Goal: Task Accomplishment & Management: Manage account settings

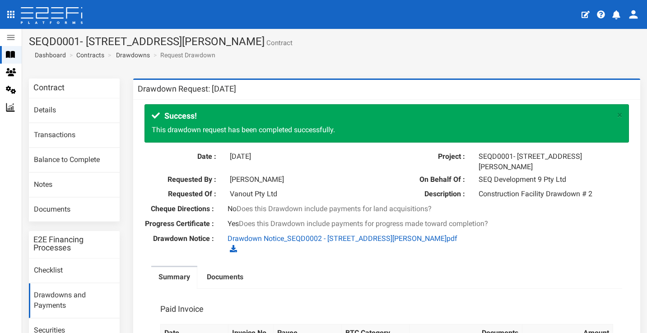
click at [16, 55] on div at bounding box center [14, 55] width 16 height 8
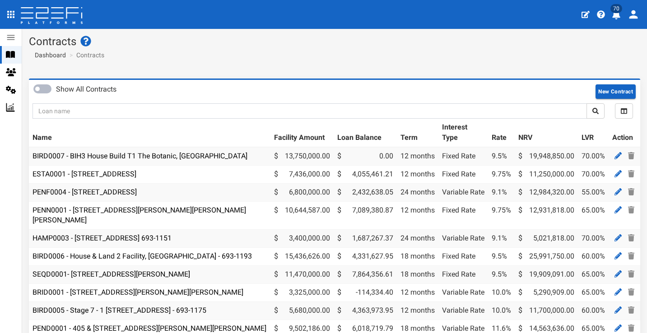
click at [70, 22] on icon at bounding box center [52, 16] width 64 height 18
click at [14, 16] on icon "open drawer" at bounding box center [10, 14] width 11 height 11
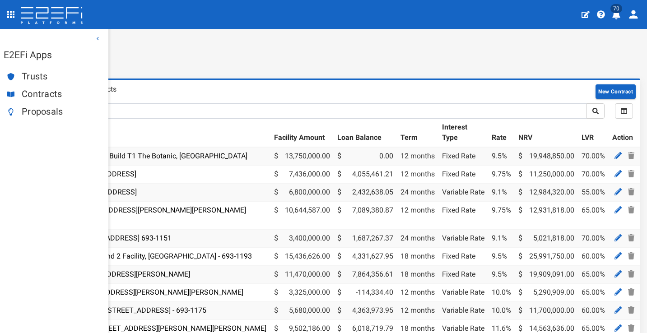
click at [41, 93] on span "Contracts" at bounding box center [61, 94] width 79 height 10
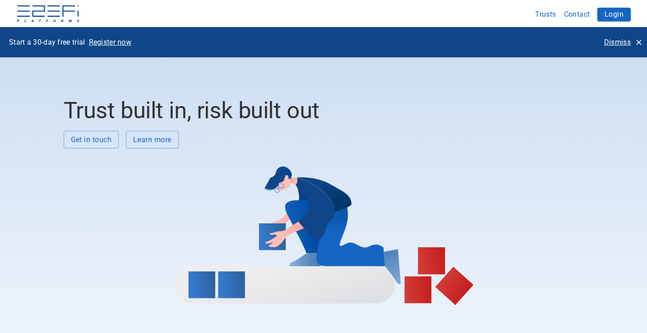
click at [639, 37] on button "Dismiss" at bounding box center [622, 42] width 45 height 16
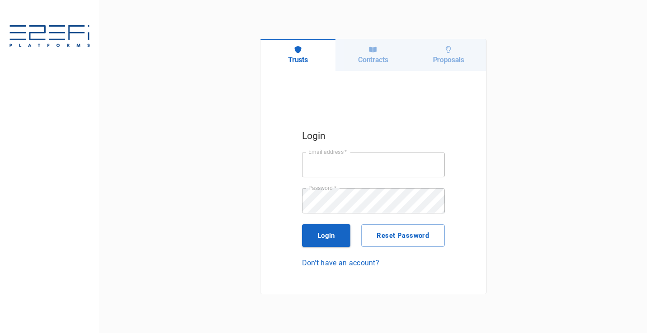
click at [383, 64] on div "Contracts" at bounding box center [372, 55] width 75 height 32
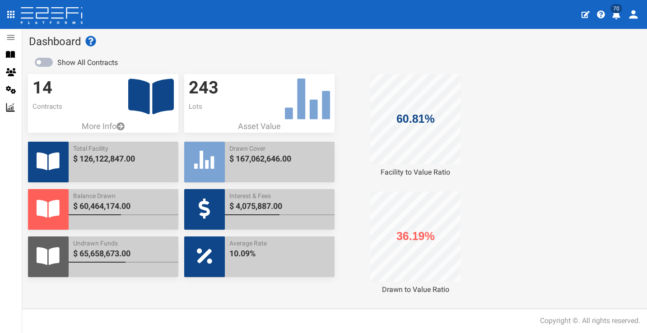
click at [617, 16] on icon "profile" at bounding box center [616, 14] width 8 height 9
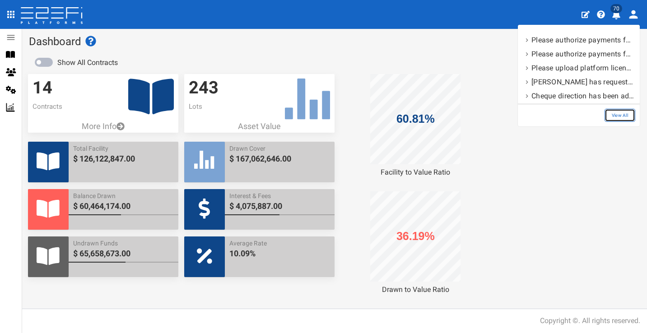
click at [619, 115] on link "View All" at bounding box center [619, 115] width 31 height 13
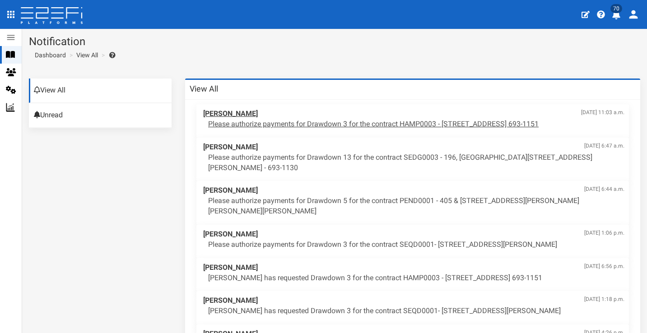
click at [342, 127] on p "Please authorize payments for Drawdown 3 for the contract HAMP0003 - 15 Aramis …" at bounding box center [416, 124] width 416 height 10
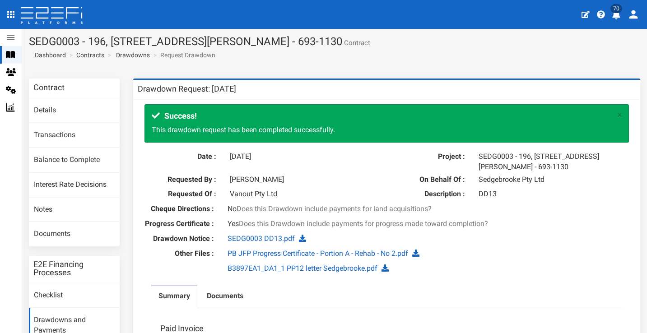
click at [617, 14] on icon "profile" at bounding box center [616, 14] width 8 height 9
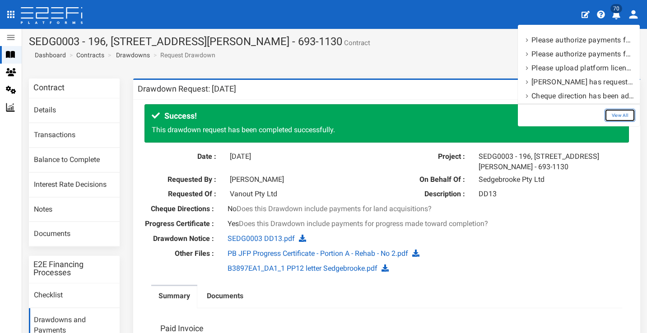
click at [619, 114] on link "View All" at bounding box center [619, 115] width 31 height 13
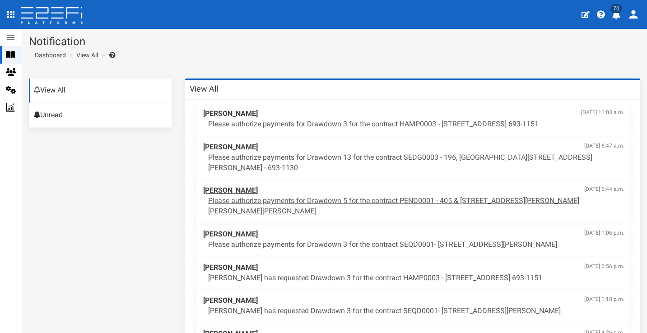
click at [370, 196] on p "Please authorize payments for Drawdown 5 for the contract PEND0001 - 405 & [STR…" at bounding box center [416, 206] width 416 height 21
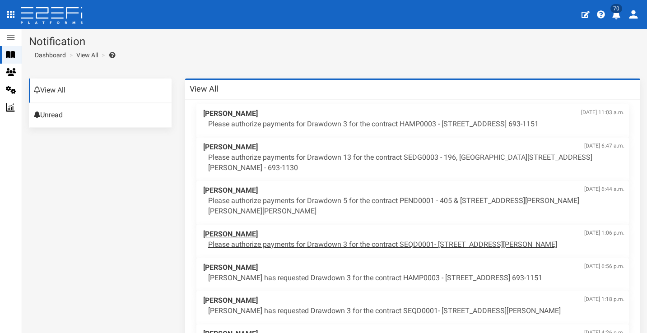
click at [433, 229] on span "[PERSON_NAME] [DATE] 1:06 p.m." at bounding box center [413, 234] width 421 height 10
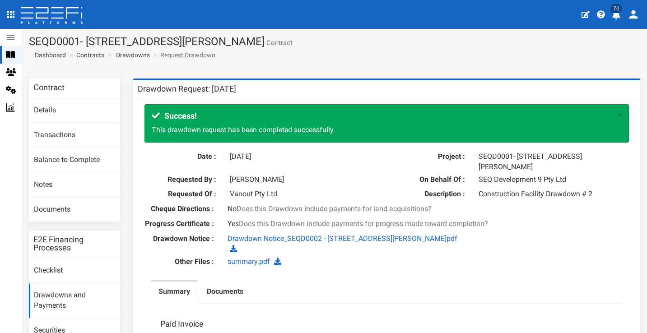
click at [72, 18] on icon at bounding box center [52, 16] width 64 height 18
click at [68, 21] on icon at bounding box center [52, 16] width 64 height 18
